Goal: Transaction & Acquisition: Purchase product/service

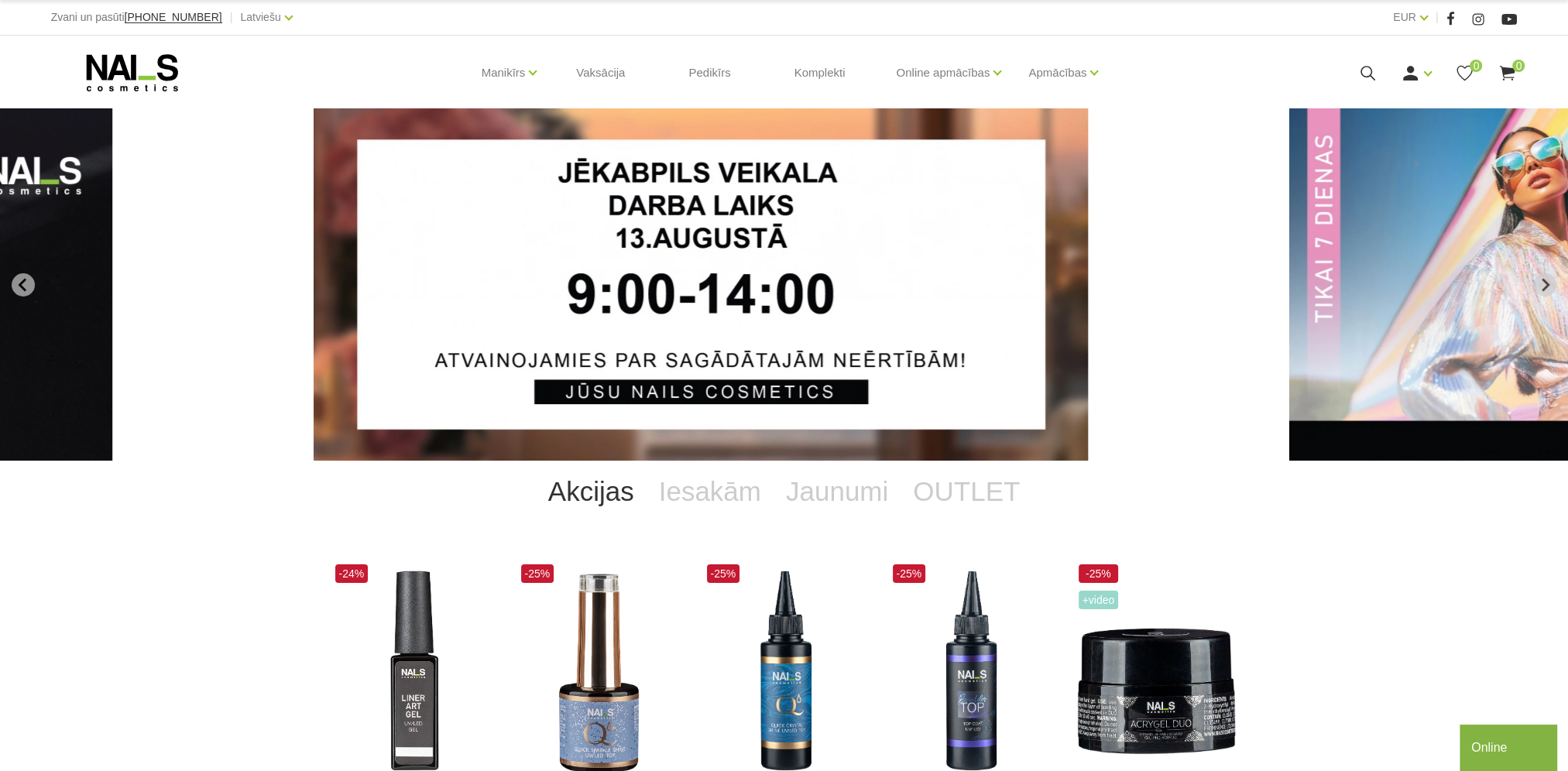
click at [1378, 79] on div "Ienākt Reģistrēties 0 0" at bounding box center [1371, 73] width 293 height 19
click at [1374, 76] on icon at bounding box center [1367, 73] width 19 height 19
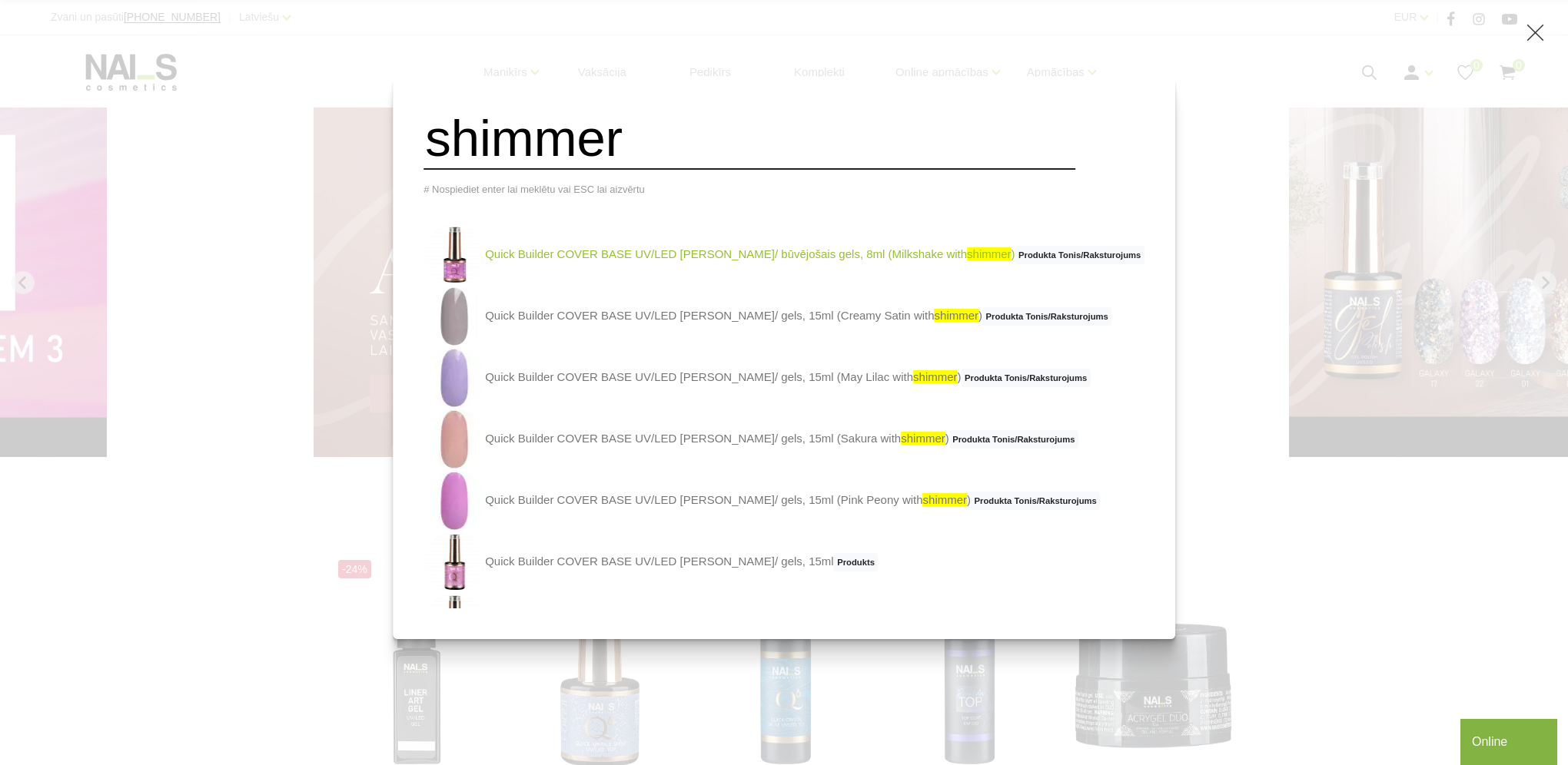
type input "shimmer"
click at [588, 266] on link "Quick Builder COVER BASE UV/LED bāze/ būvējošais gels, 8ml (Milkshake with shim…" at bounding box center [784, 255] width 721 height 62
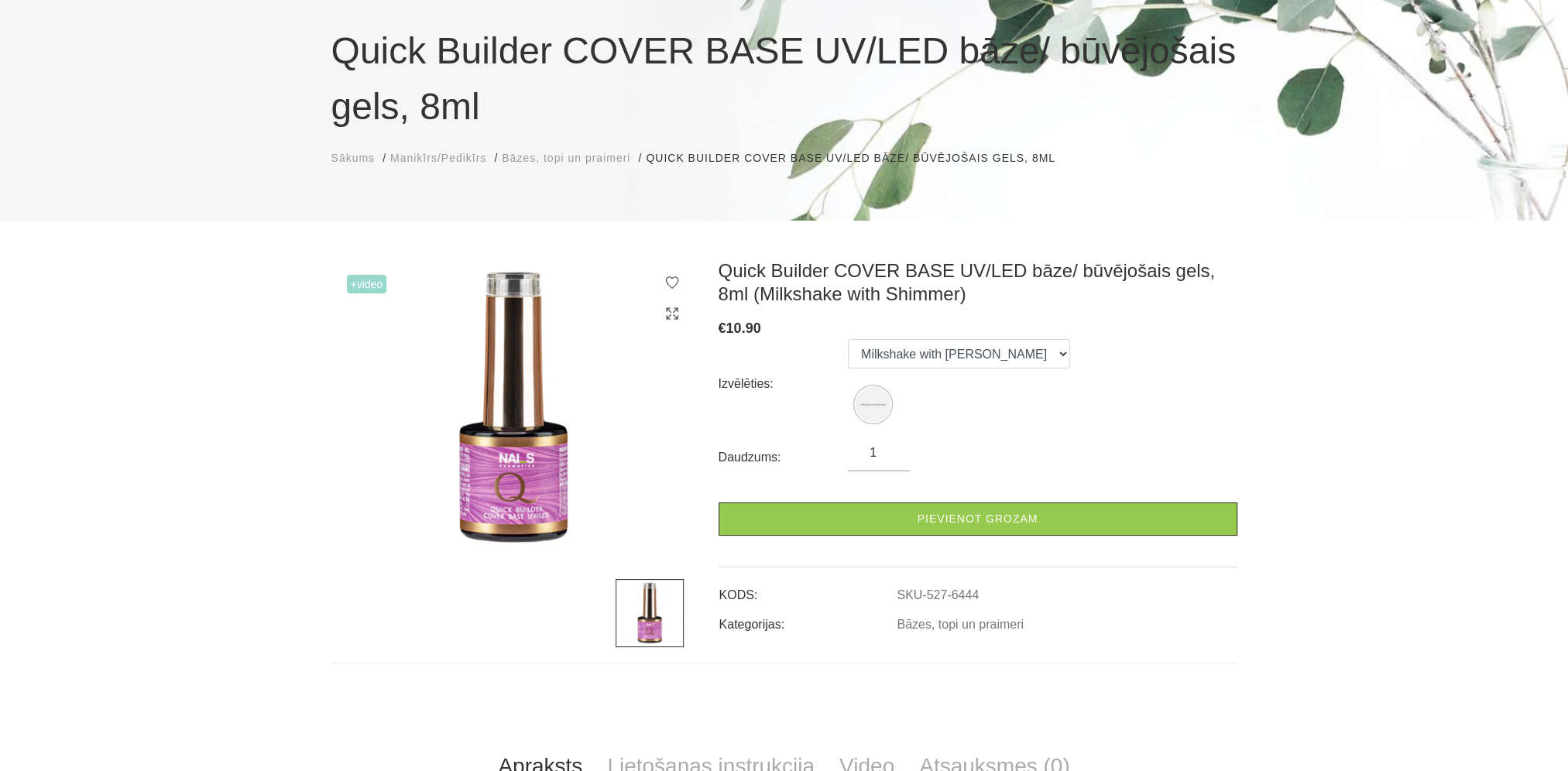
scroll to position [233, 0]
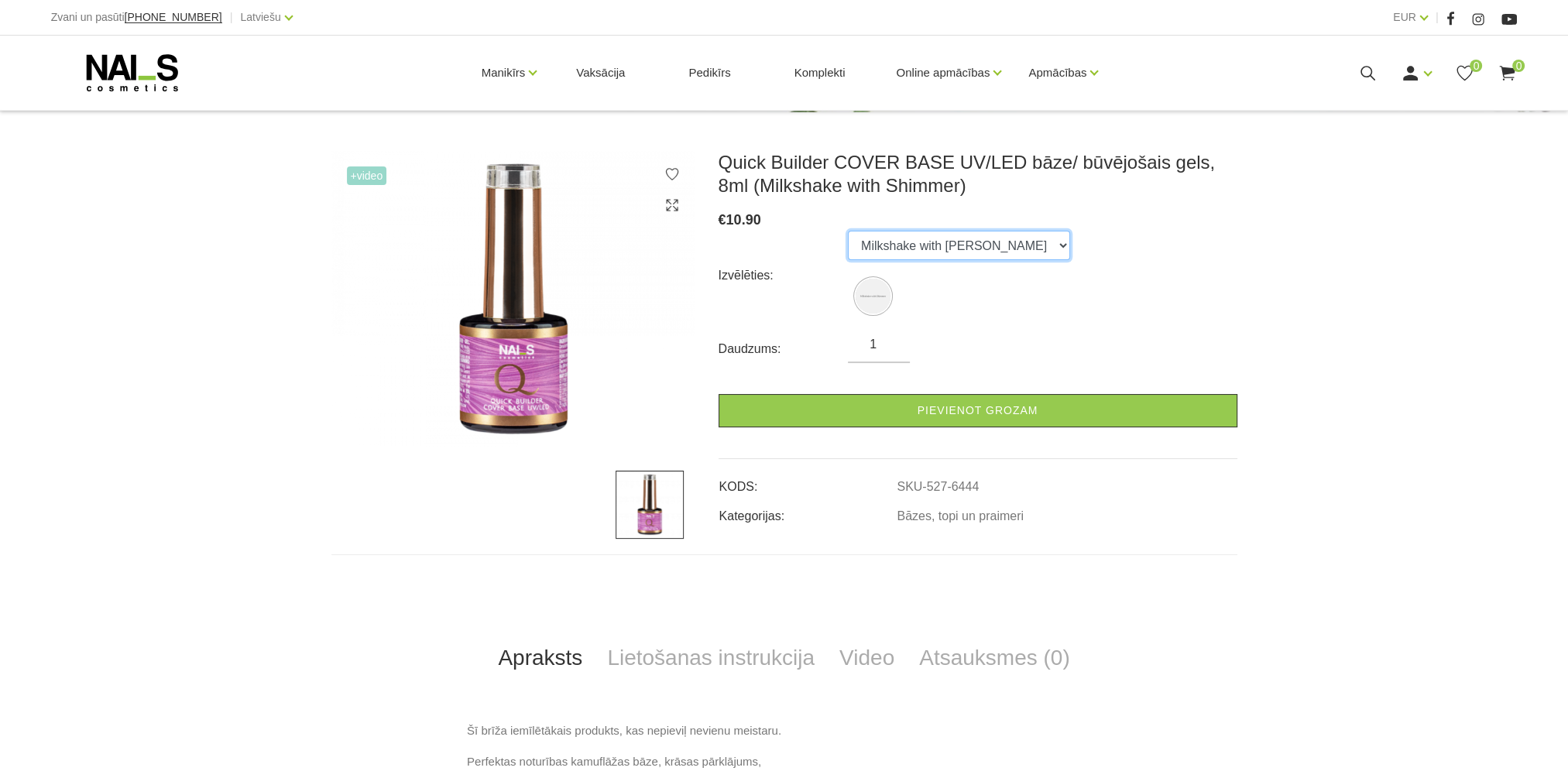
click at [971, 241] on select "Milkshake with Shimmer" at bounding box center [959, 245] width 222 height 29
click at [1366, 70] on icon at bounding box center [1367, 73] width 19 height 19
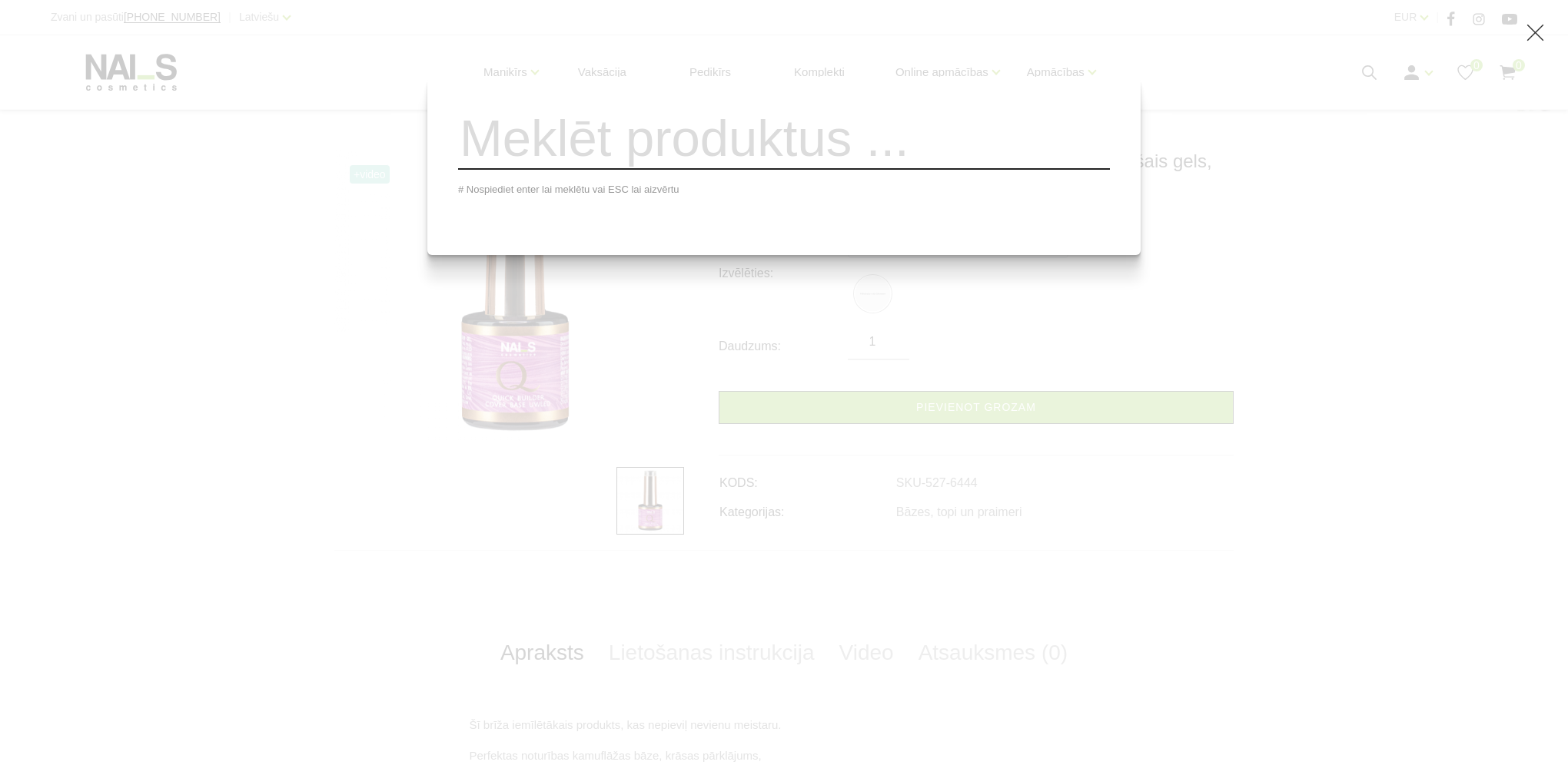
drag, startPoint x: 59, startPoint y: 194, endPoint x: 103, endPoint y: 202, distance: 44.7
click at [59, 193] on div "# Nospiediet enter lai meklētu vai ESC lai aizvērtu" at bounding box center [784, 382] width 1568 height 765
click at [1494, 200] on div "# Nospiediet enter lai meklētu vai ESC lai aizvērtu" at bounding box center [784, 382] width 1568 height 765
click at [1535, 47] on div "# Nospiediet enter lai meklētu vai ESC lai aizvērtu" at bounding box center [784, 382] width 1568 height 765
click at [1537, 38] on icon at bounding box center [1536, 32] width 19 height 19
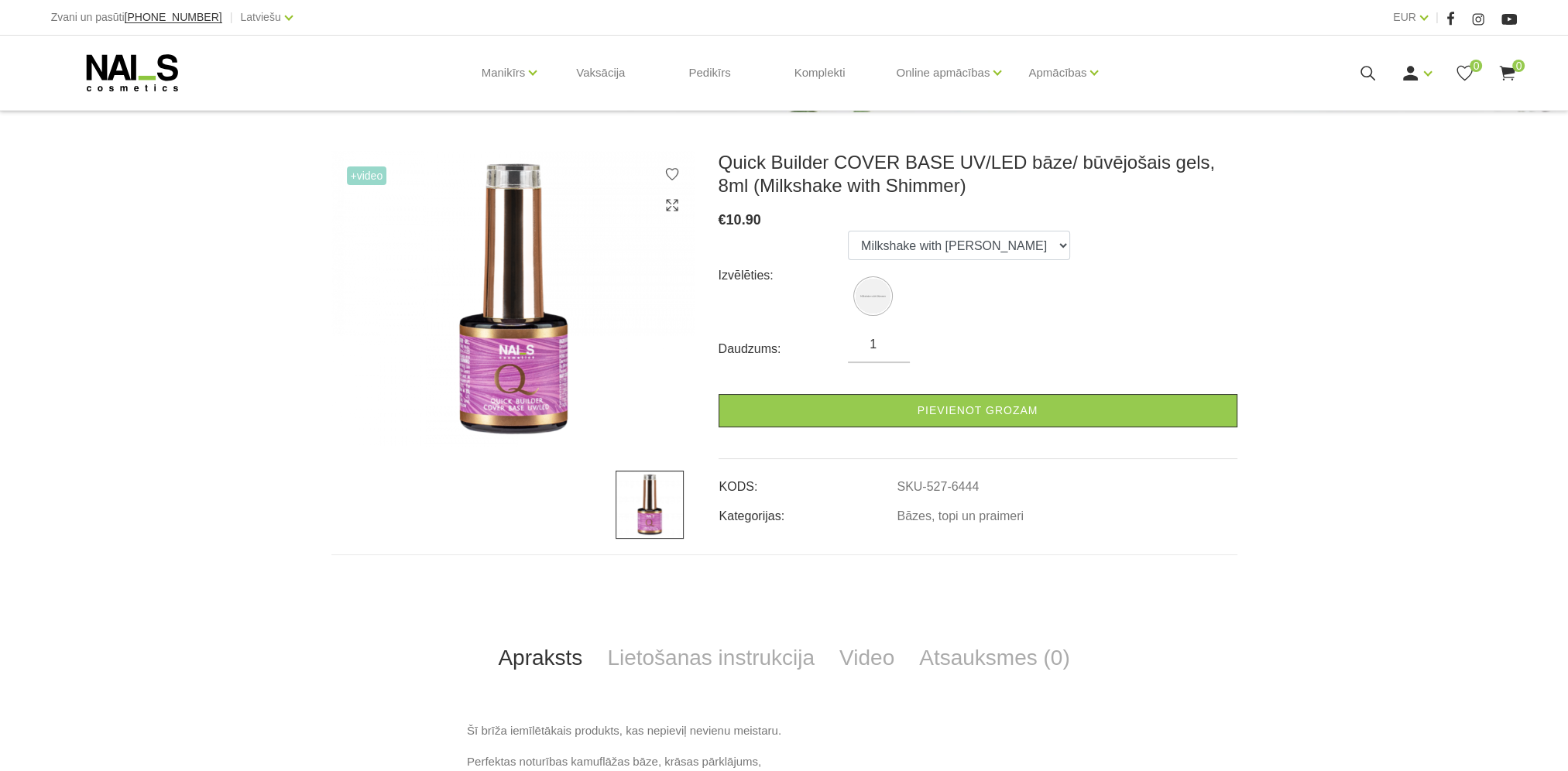
click at [87, 70] on icon at bounding box center [132, 72] width 162 height 39
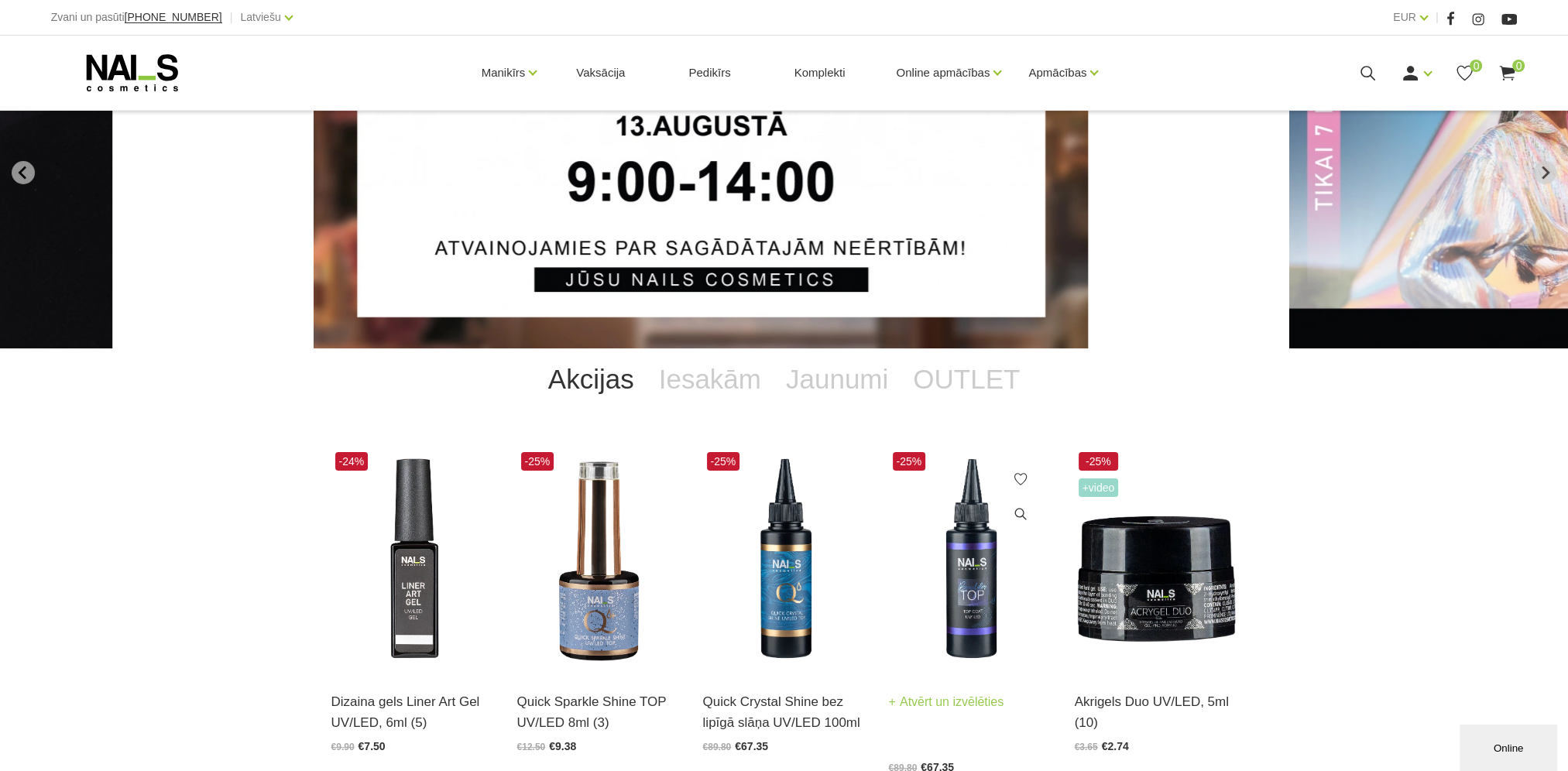
scroll to position [233, 0]
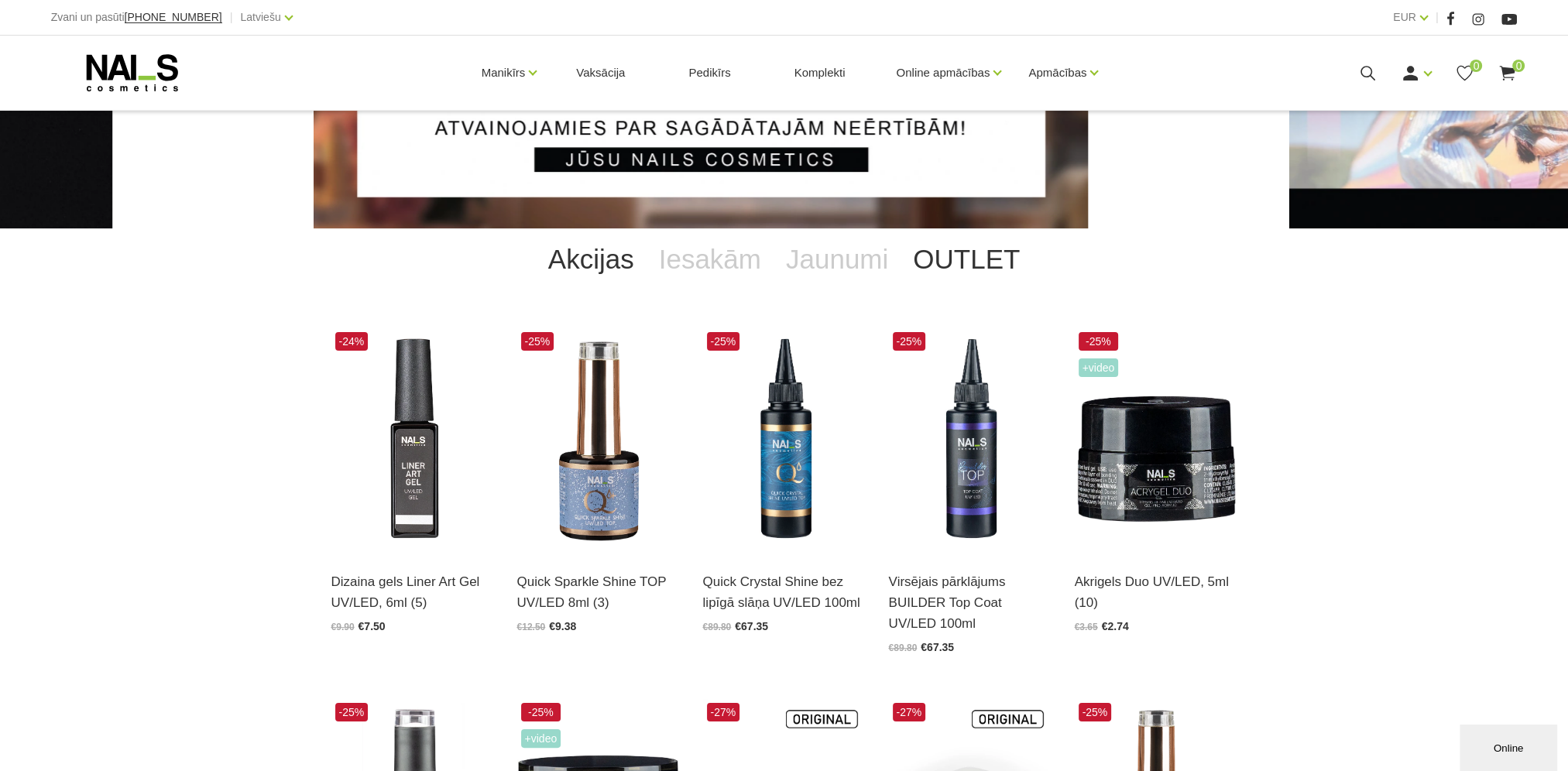
click at [935, 256] on link "OUTLET" at bounding box center [966, 260] width 131 height 62
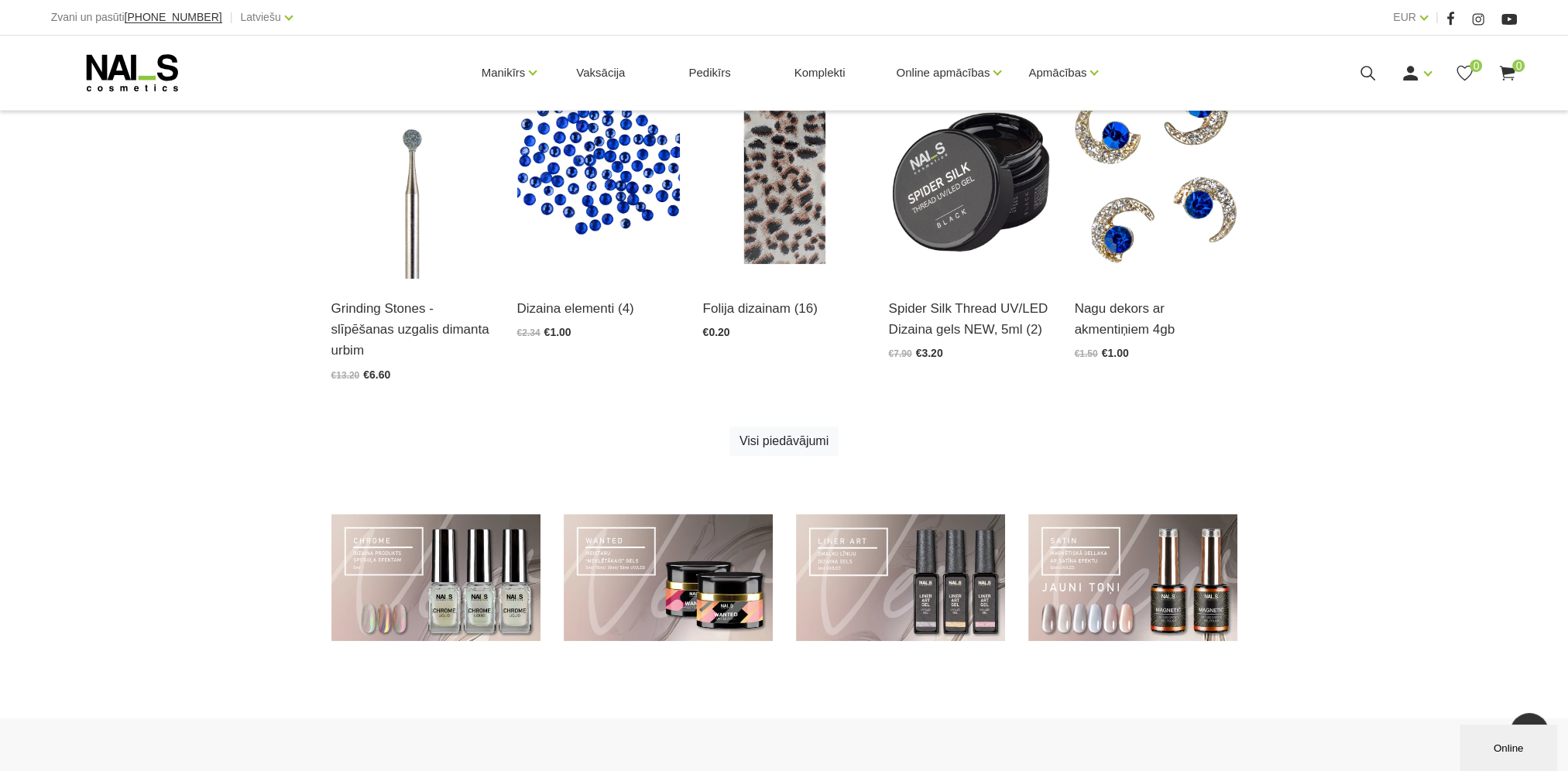
scroll to position [930, 0]
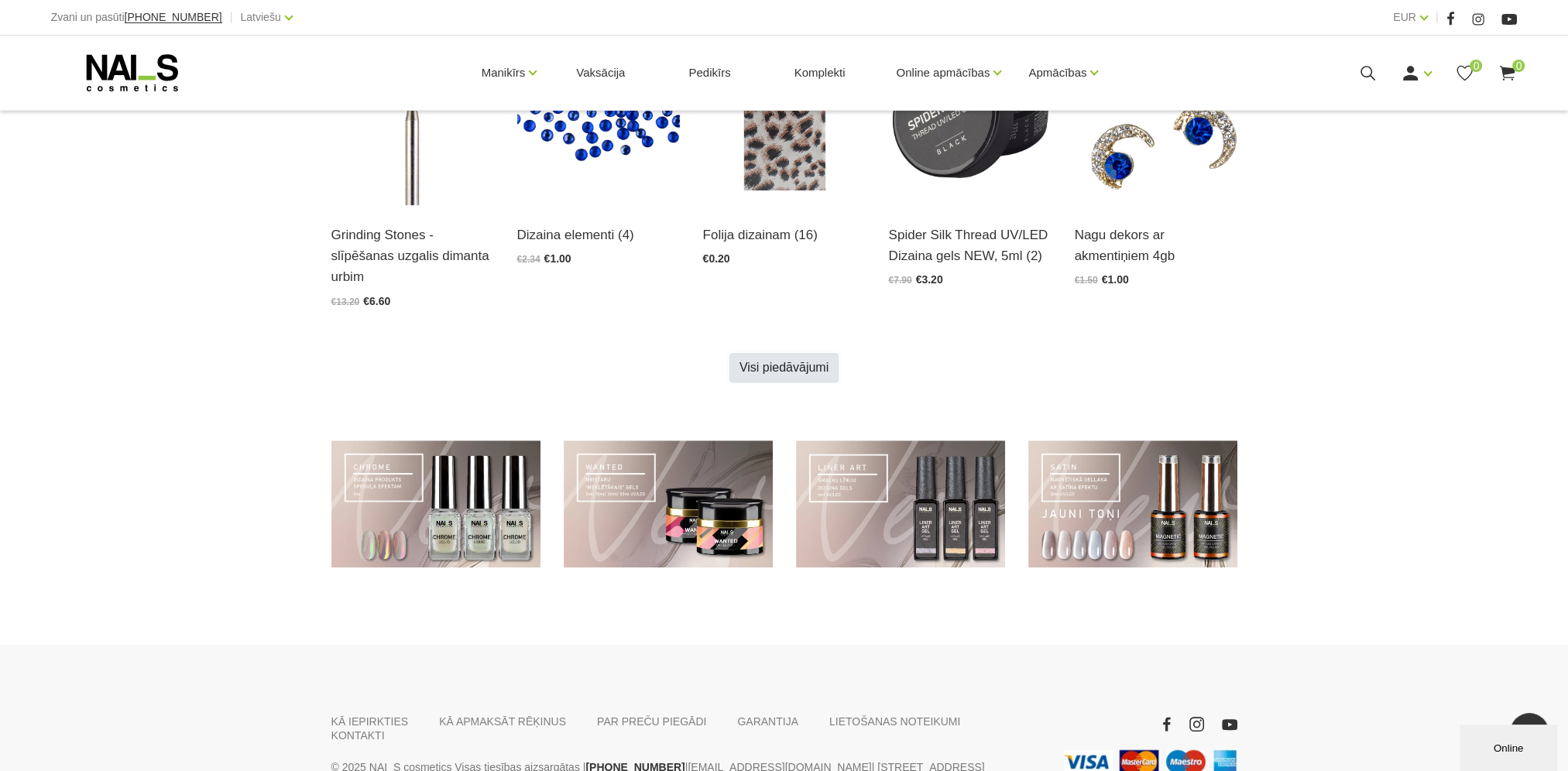
click at [805, 366] on link "Visi piedāvājumi" at bounding box center [784, 367] width 109 height 29
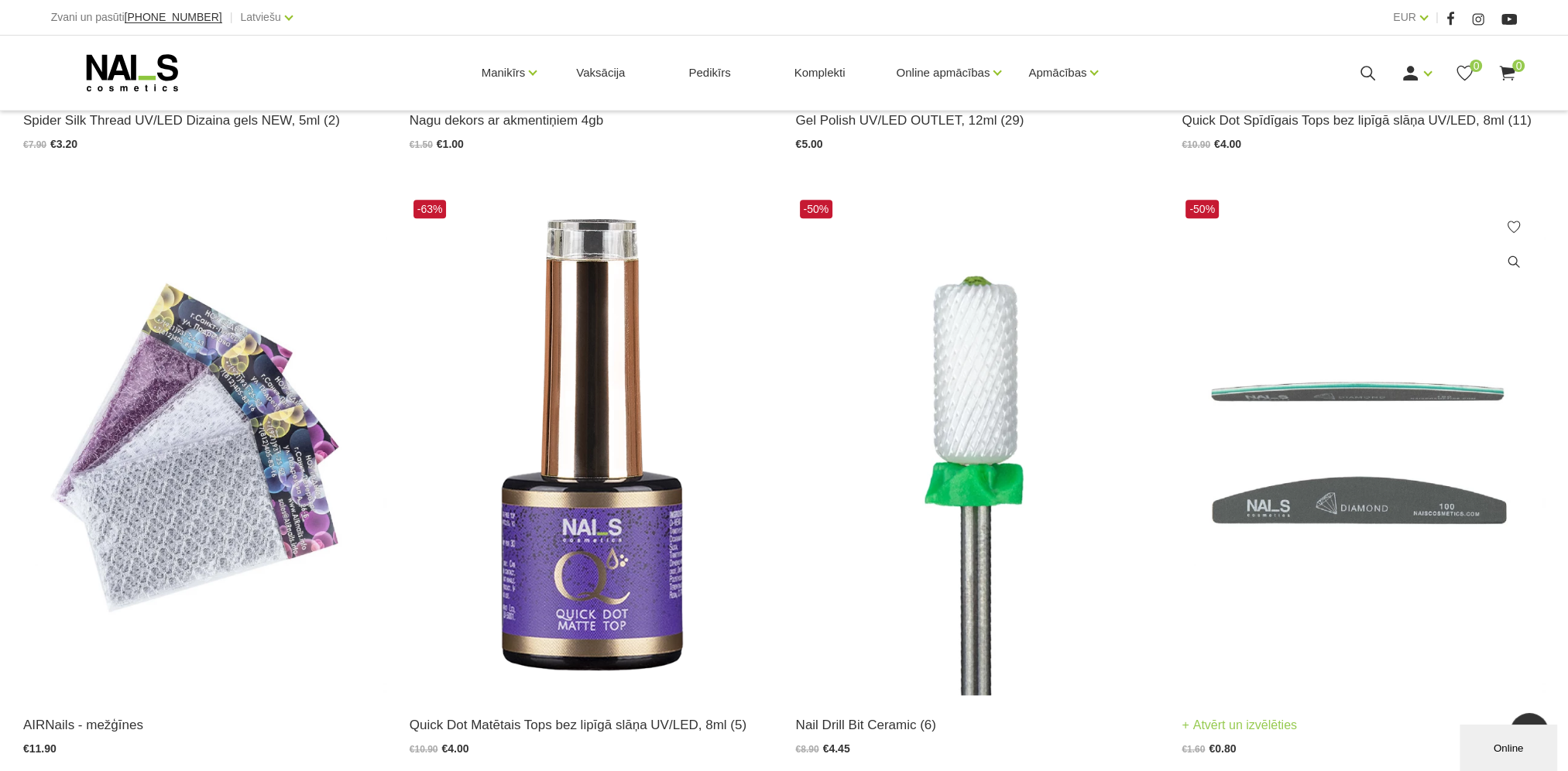
scroll to position [2323, 0]
